Goal: Task Accomplishment & Management: Manage account settings

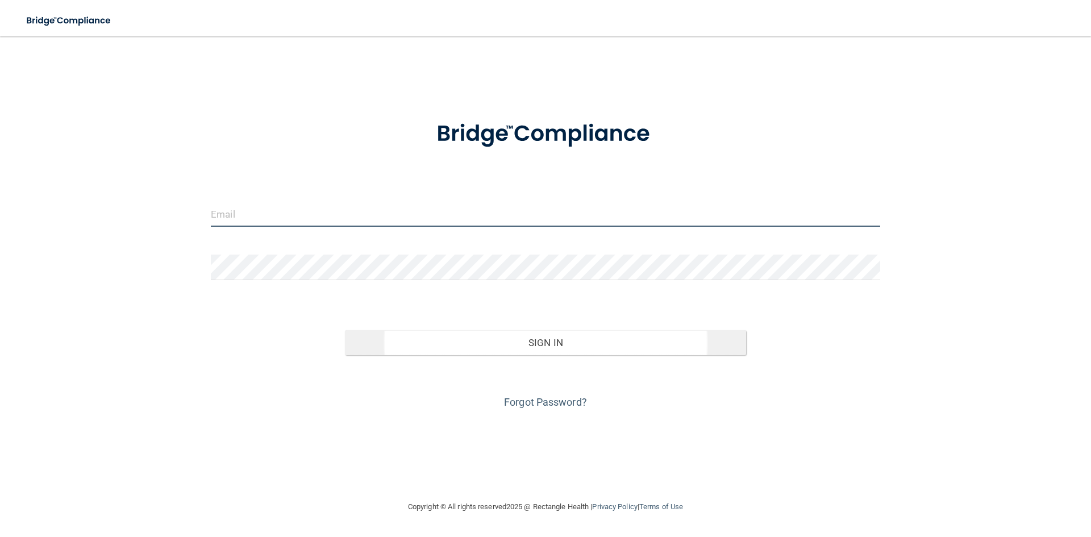
type input "[EMAIL_ADDRESS][DOMAIN_NAME]"
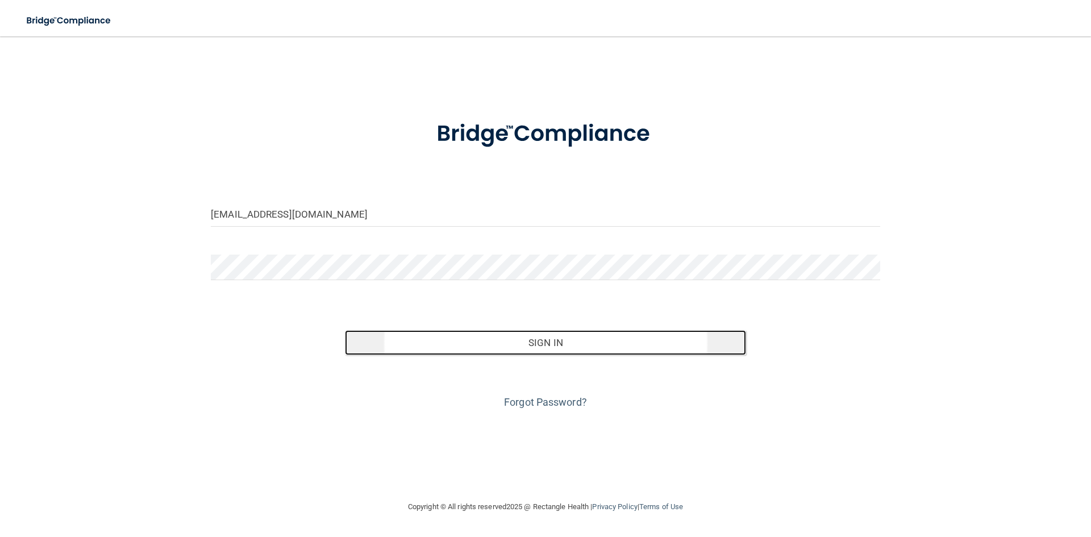
click at [544, 349] on button "Sign In" at bounding box center [546, 342] width 402 height 25
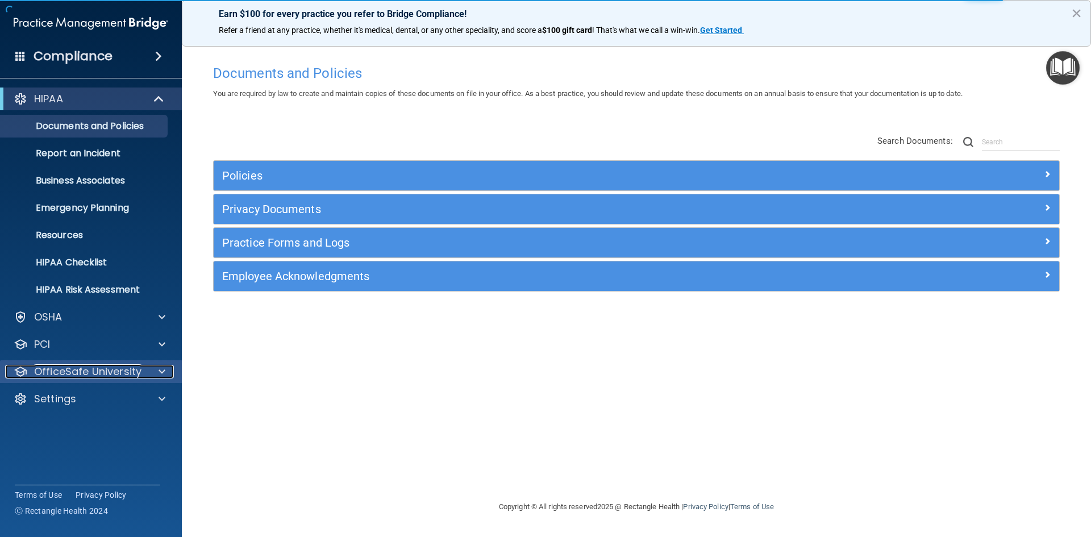
click at [146, 370] on div at bounding box center [160, 372] width 28 height 14
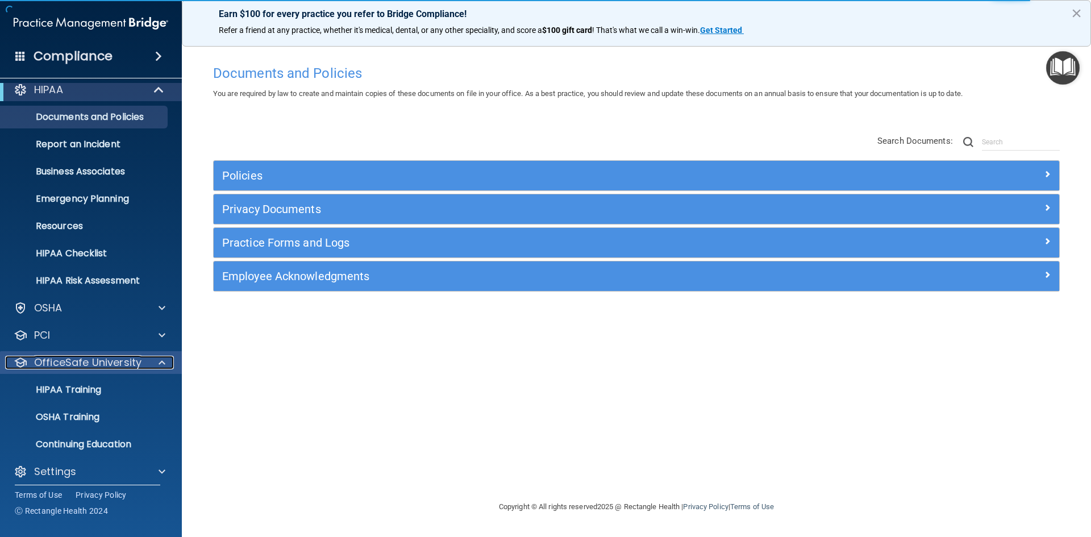
scroll to position [16, 0]
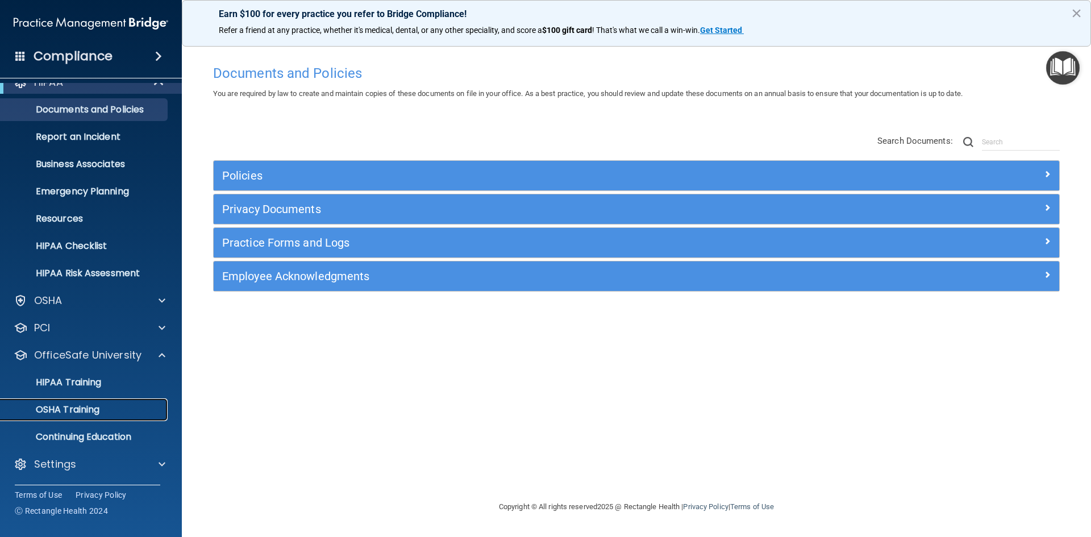
click at [106, 408] on div "OSHA Training" at bounding box center [84, 409] width 155 height 11
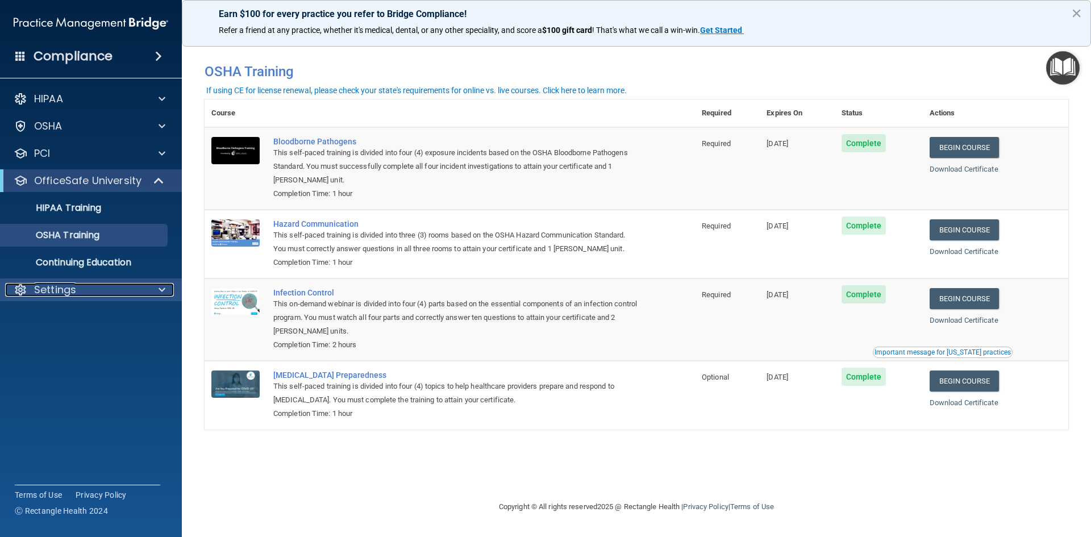
click at [65, 294] on p "Settings" at bounding box center [55, 290] width 42 height 14
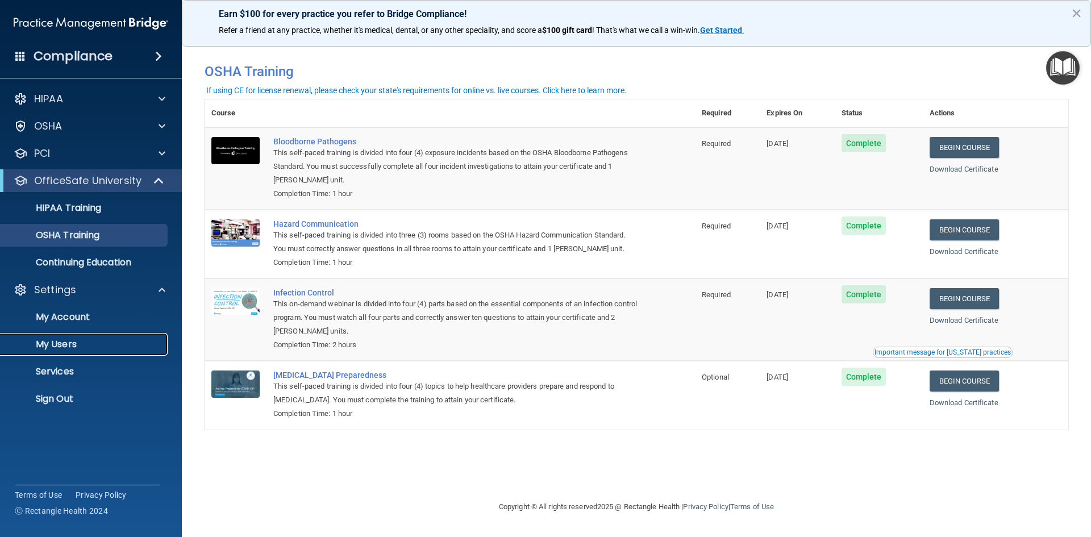
click at [73, 345] on p "My Users" at bounding box center [84, 344] width 155 height 11
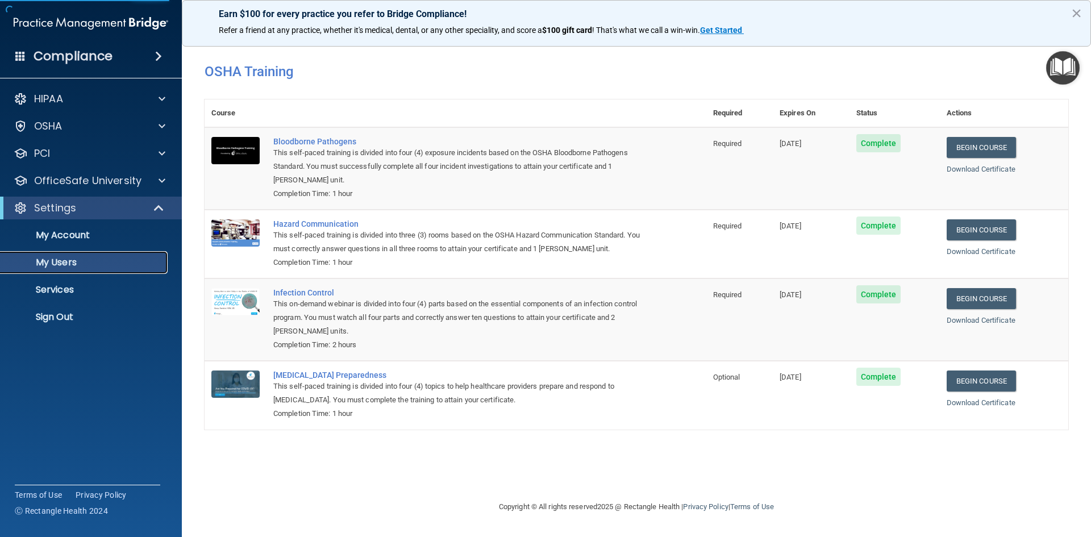
select select "20"
